Goal: Check status: Check status

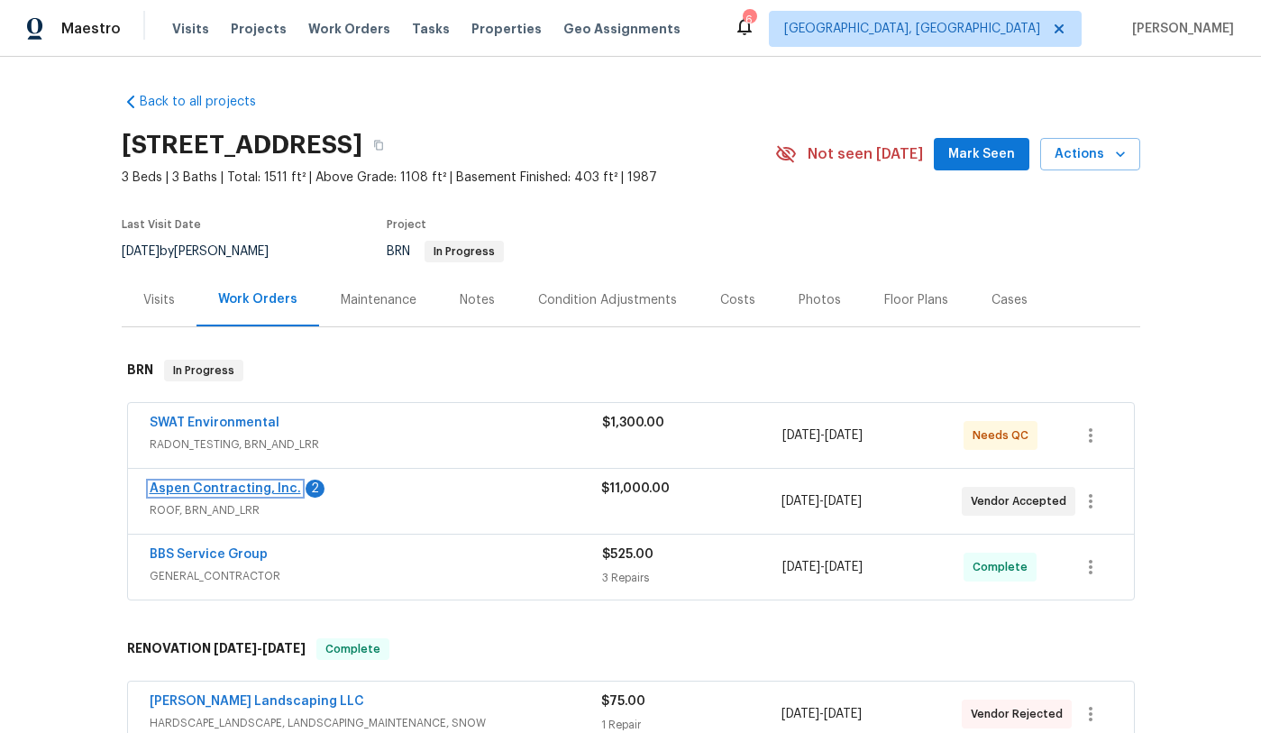
click at [233, 489] on link "Aspen Contracting, Inc." at bounding box center [225, 488] width 151 height 13
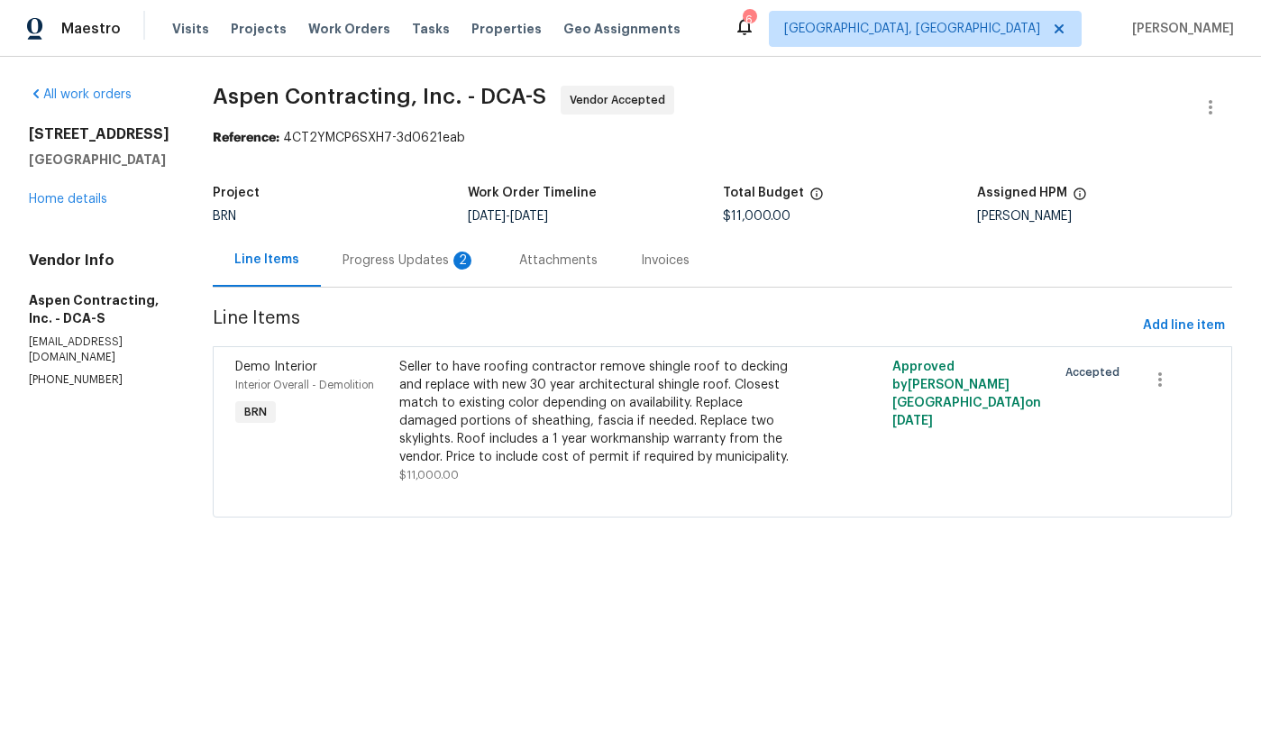
click at [394, 263] on div "Progress Updates 2" at bounding box center [409, 261] width 133 height 18
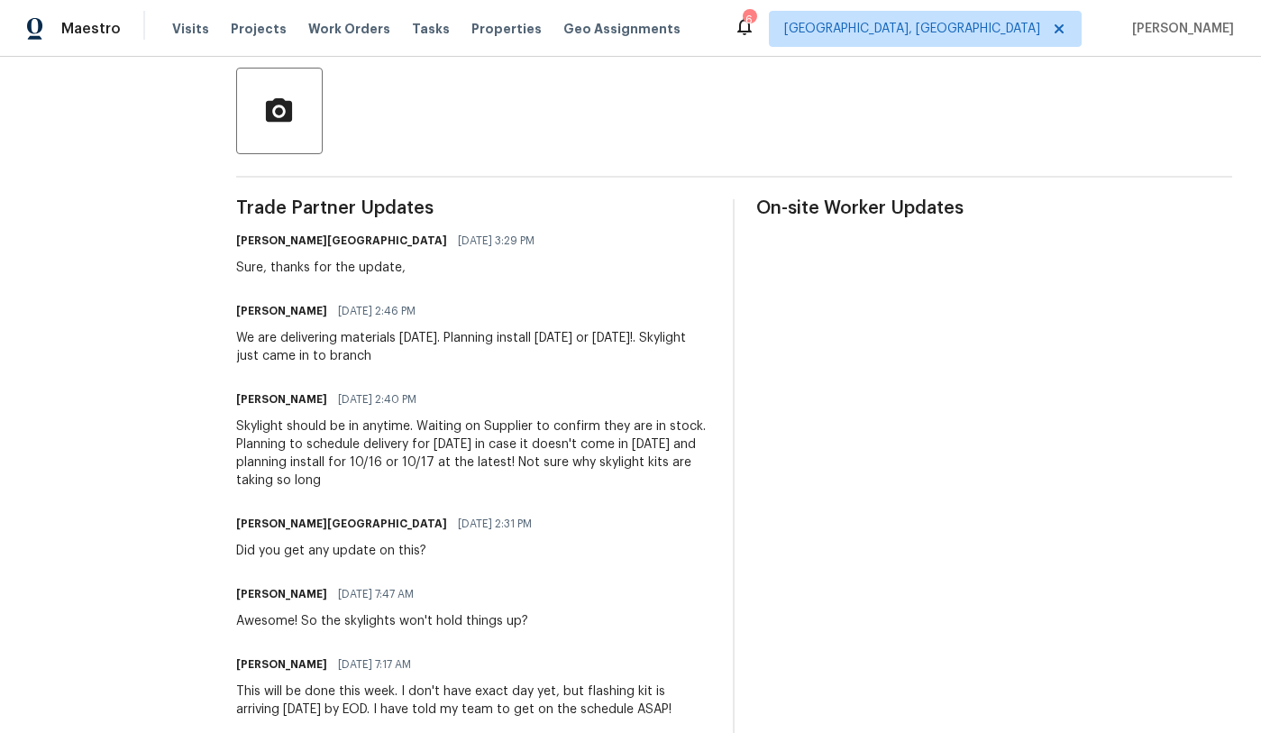
scroll to position [414, 0]
drag, startPoint x: 458, startPoint y: 337, endPoint x: 610, endPoint y: 356, distance: 153.5
click at [610, 356] on div "We are delivering materials [DATE]. Planning install [DATE] or [DATE]!. Skyligh…" at bounding box center [474, 346] width 476 height 36
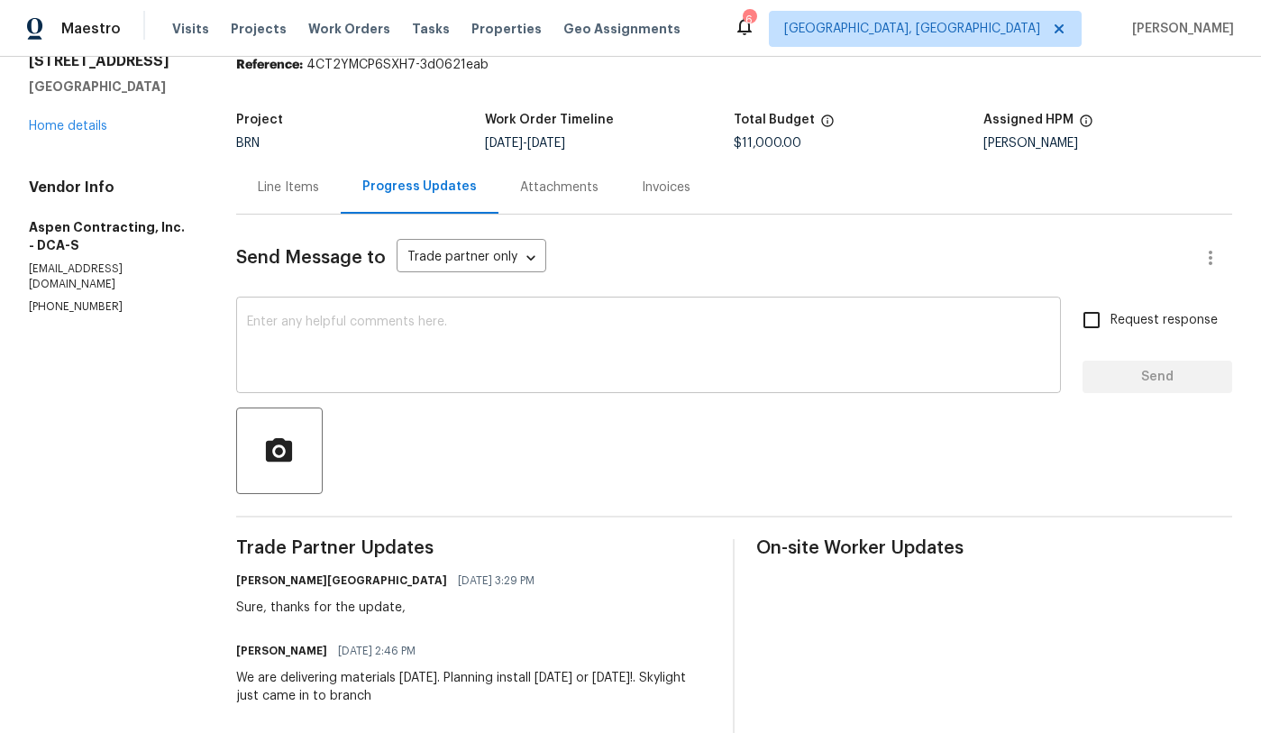
scroll to position [0, 0]
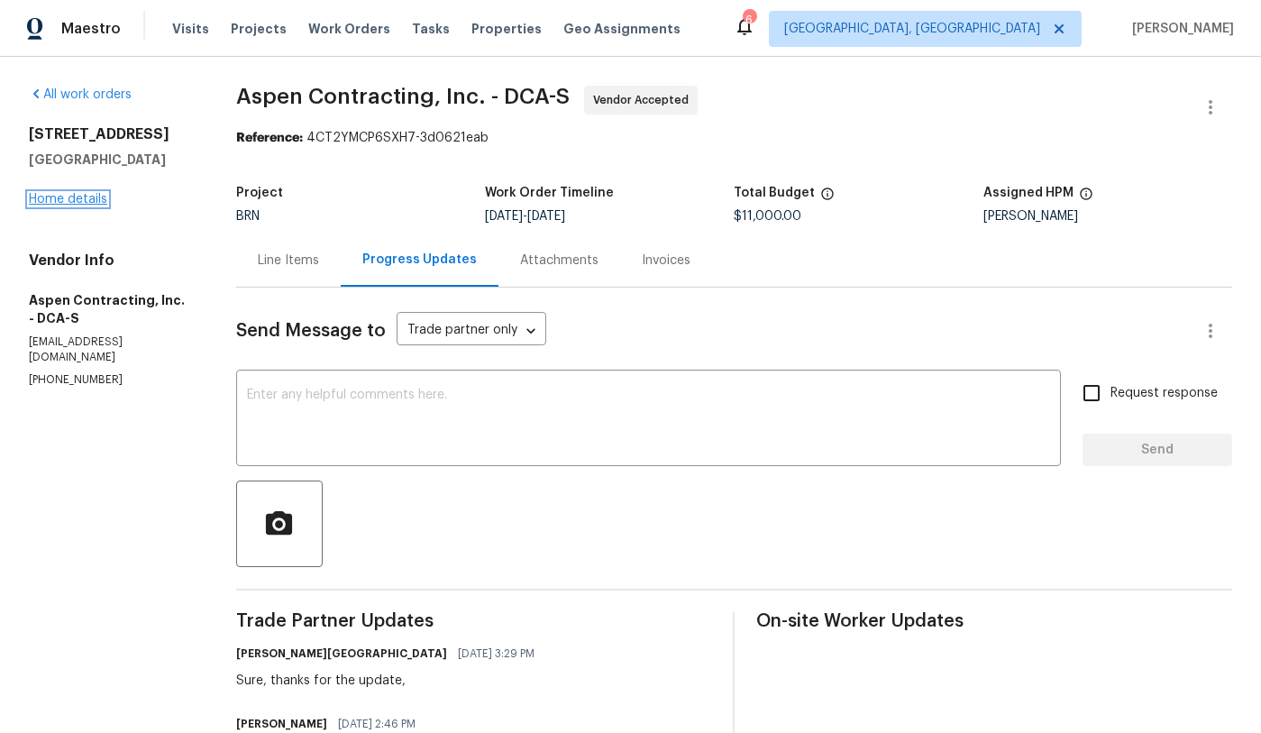
click at [89, 206] on link "Home details" at bounding box center [68, 199] width 78 height 13
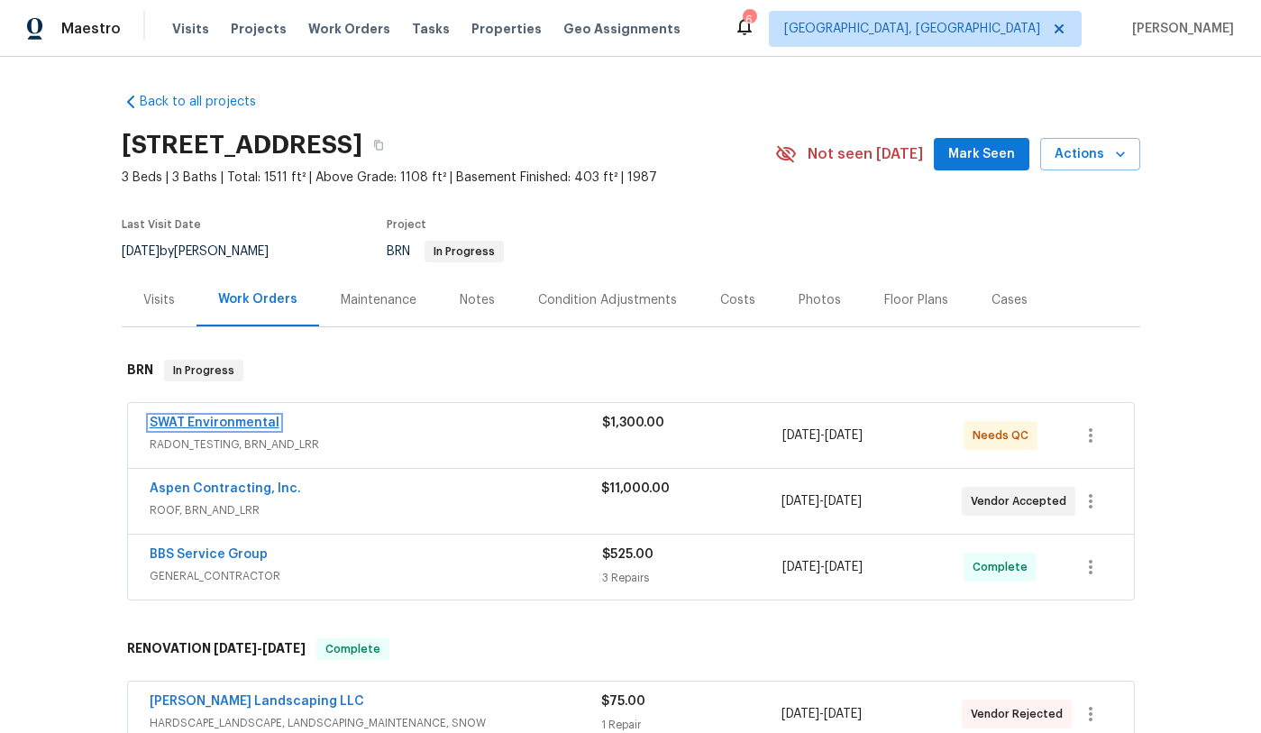
click at [252, 424] on link "SWAT Environmental" at bounding box center [215, 422] width 130 height 13
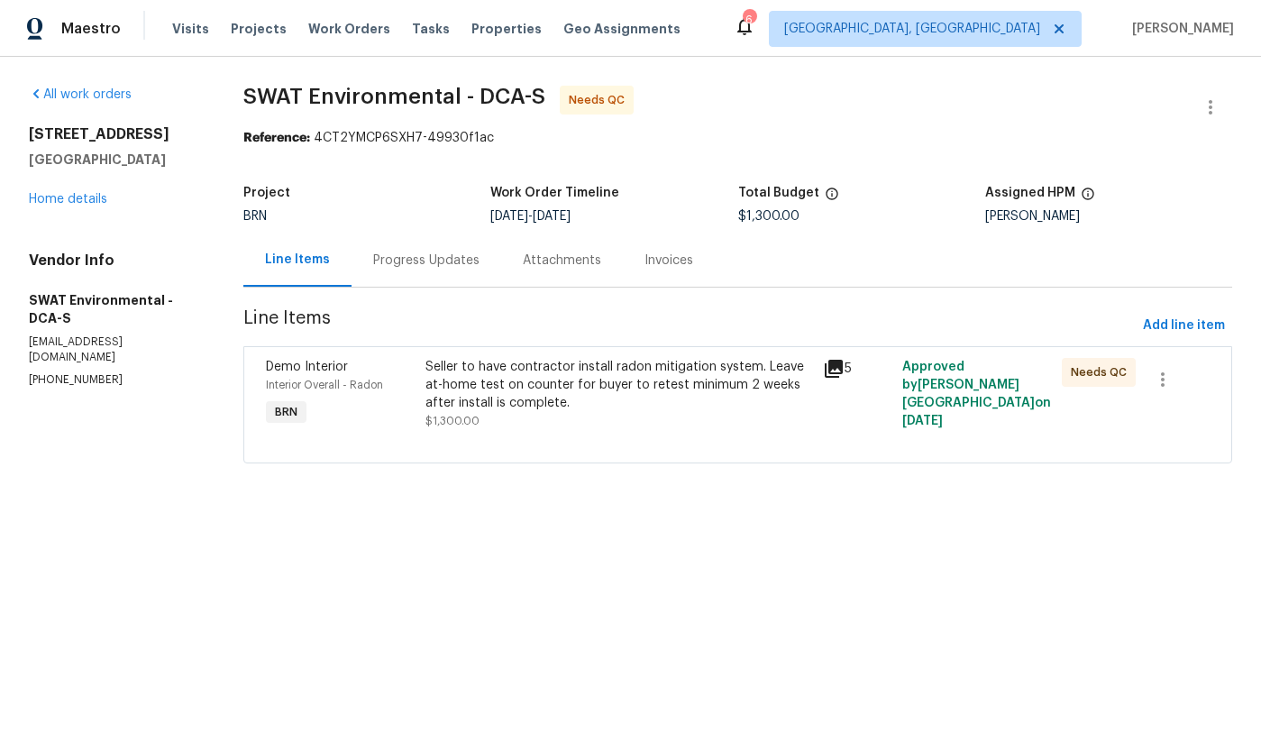
click at [458, 269] on div "Progress Updates" at bounding box center [426, 261] width 106 height 18
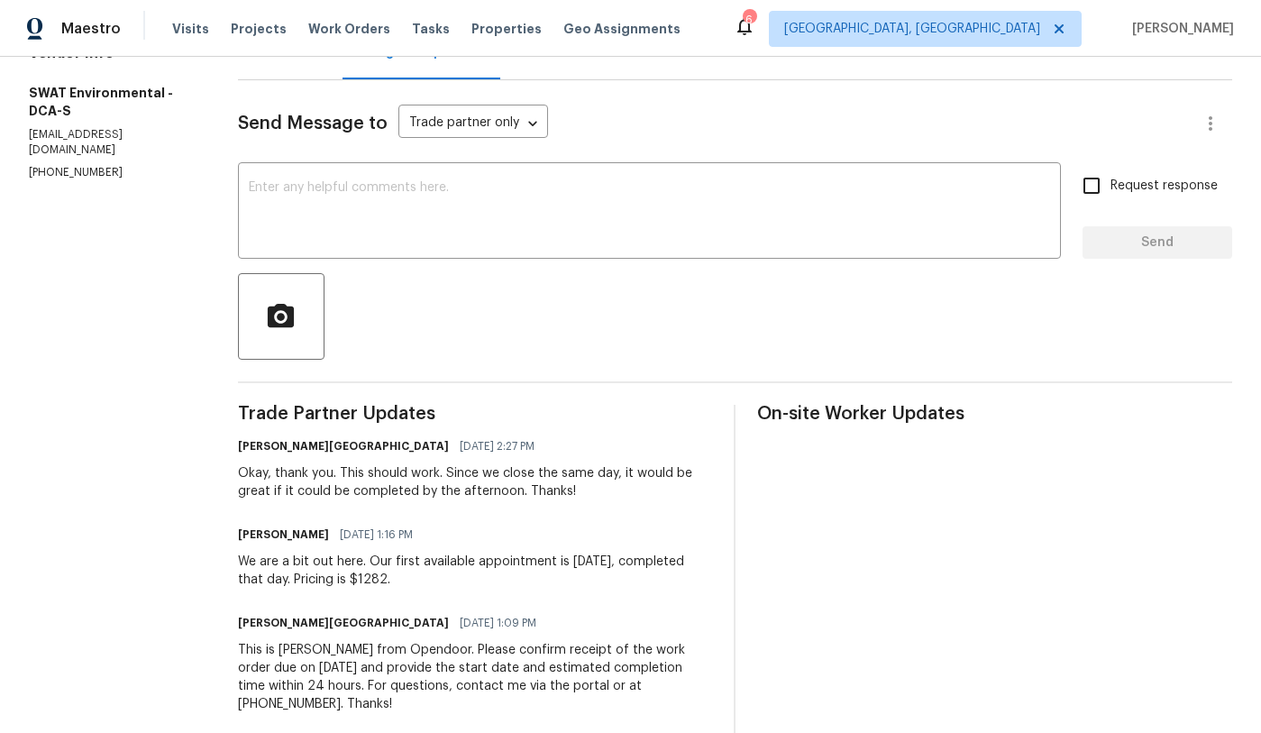
scroll to position [221, 0]
